Goal: Information Seeking & Learning: Learn about a topic

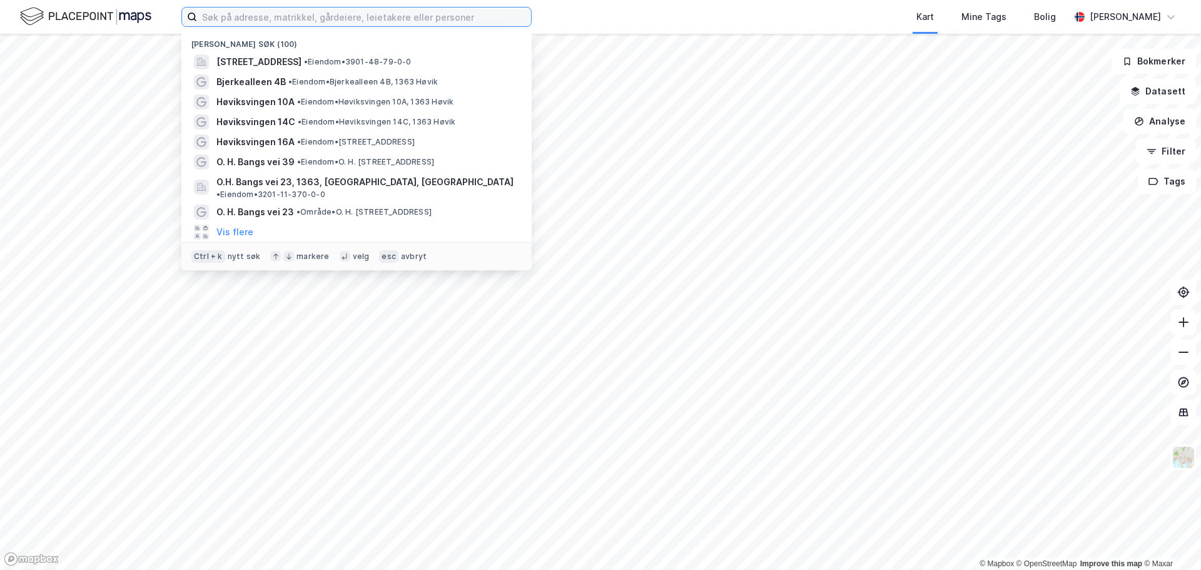
click at [284, 19] on input at bounding box center [364, 17] width 334 height 19
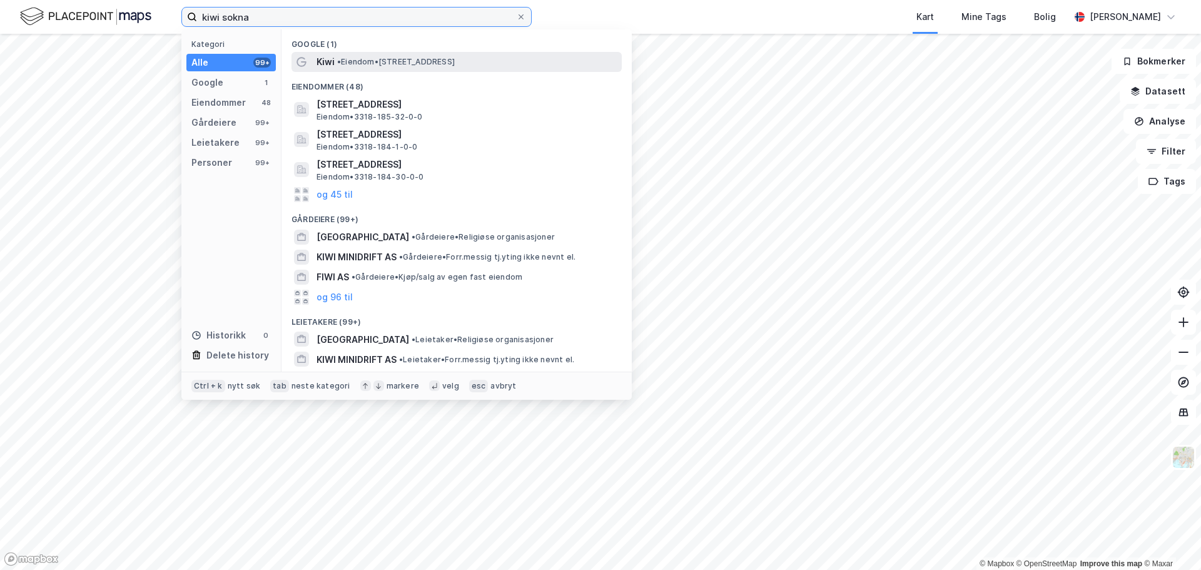
type input "kiwi sokna"
click at [330, 66] on span "Kiwi" at bounding box center [325, 61] width 18 height 15
